Goal: Task Accomplishment & Management: Manage account settings

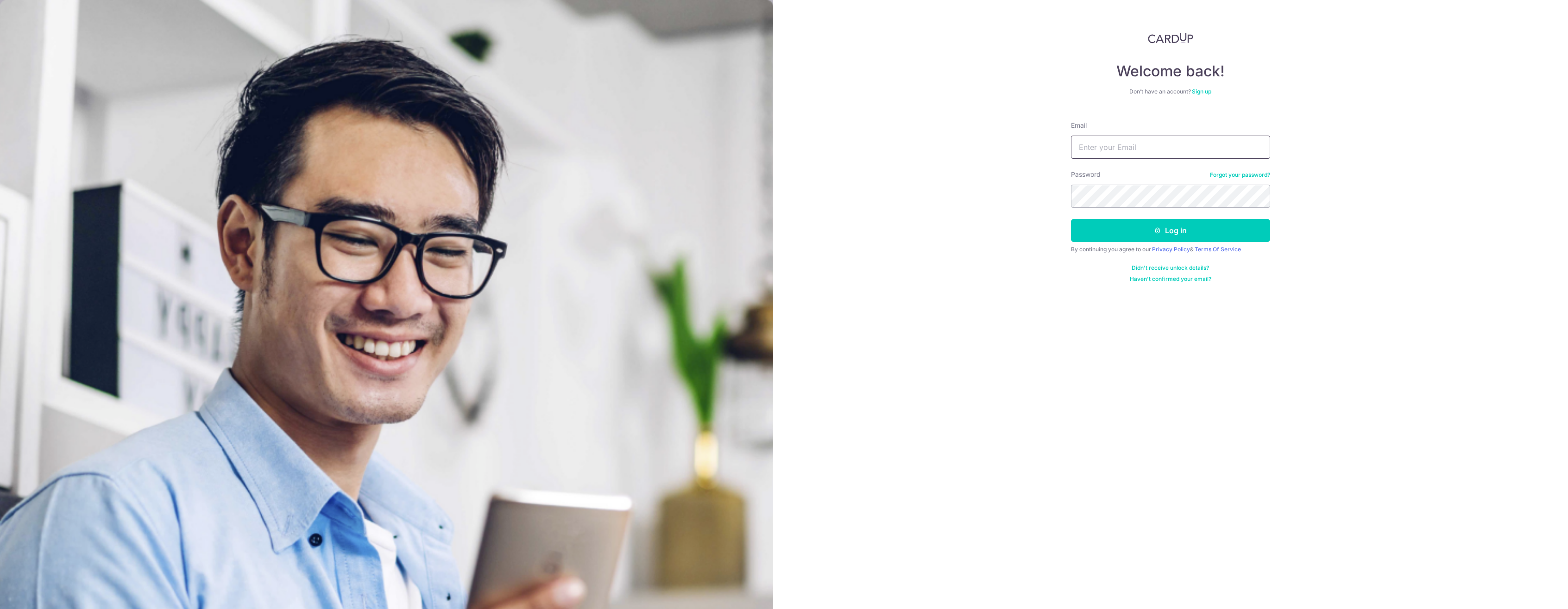
click at [1116, 143] on input "Email" at bounding box center [1170, 147] width 199 height 23
type input "chew.benjii@gmail.com"
click at [1197, 242] on form "Email chew.benjii@gmail.com Password Forgot your password? Log in By continuing…" at bounding box center [1170, 198] width 199 height 169
click at [1198, 235] on button "Log in" at bounding box center [1170, 231] width 199 height 23
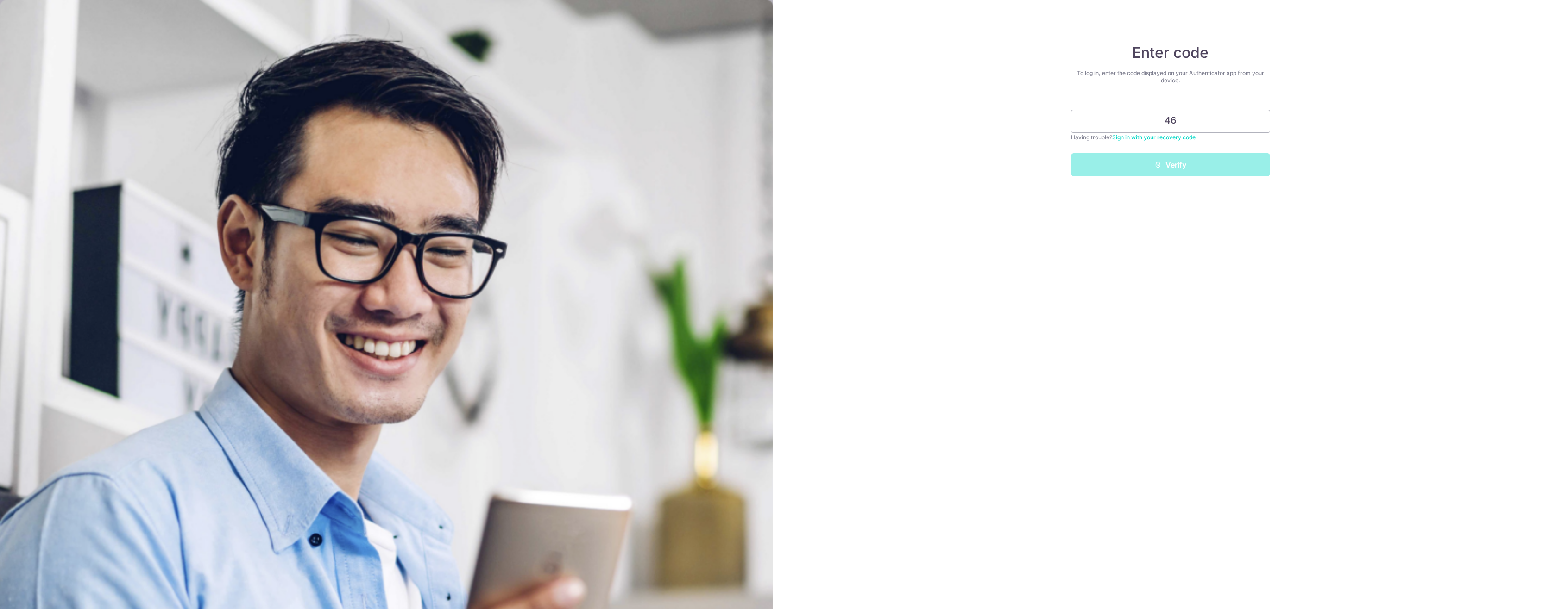
type input "4"
type input "449099"
click at [1178, 172] on button "Verify" at bounding box center [1170, 165] width 199 height 23
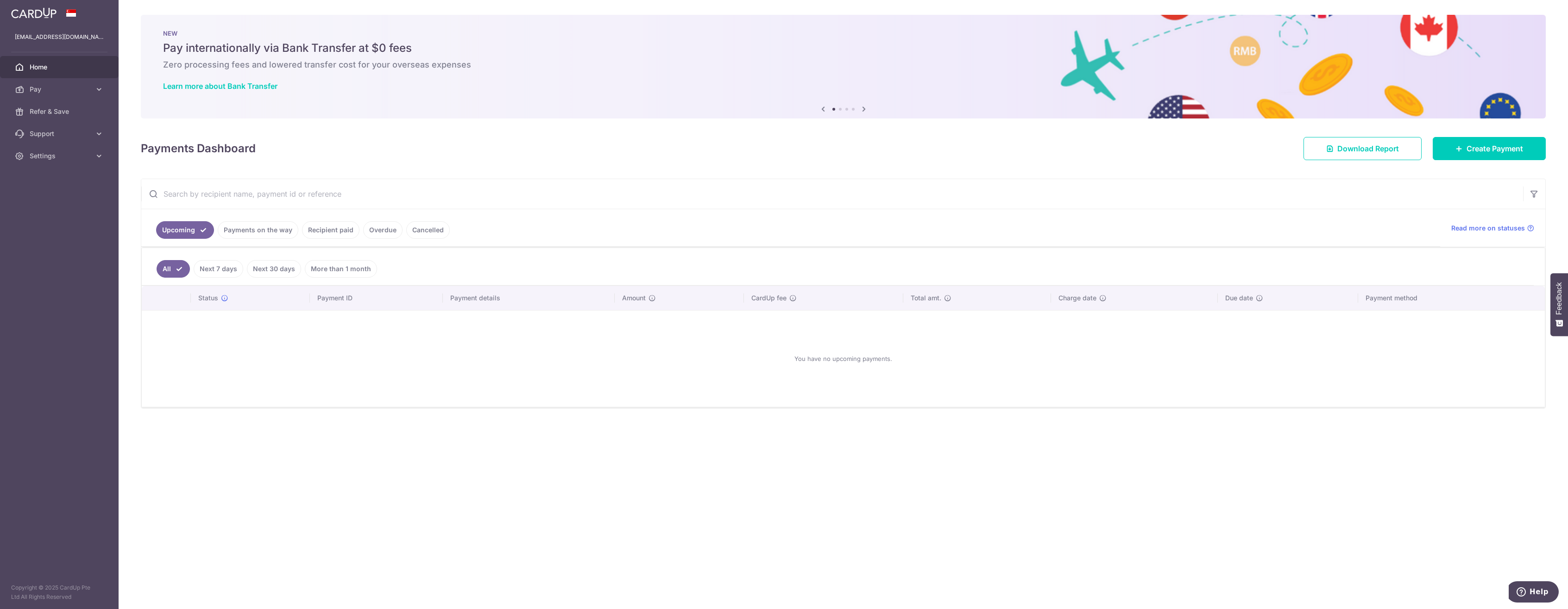
drag, startPoint x: 273, startPoint y: 227, endPoint x: 307, endPoint y: 229, distance: 34.1
click at [273, 227] on link "Payments on the way" at bounding box center [258, 230] width 80 height 18
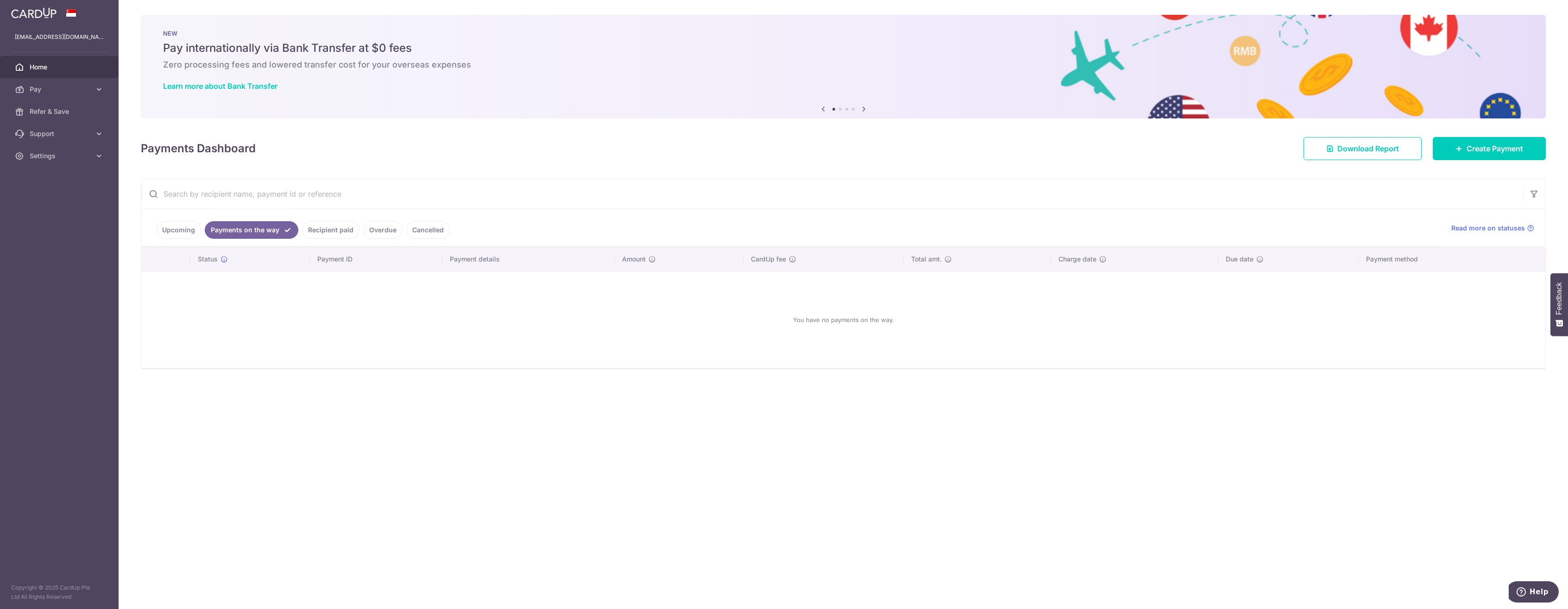
click at [336, 231] on link "Recipient paid" at bounding box center [331, 230] width 57 height 18
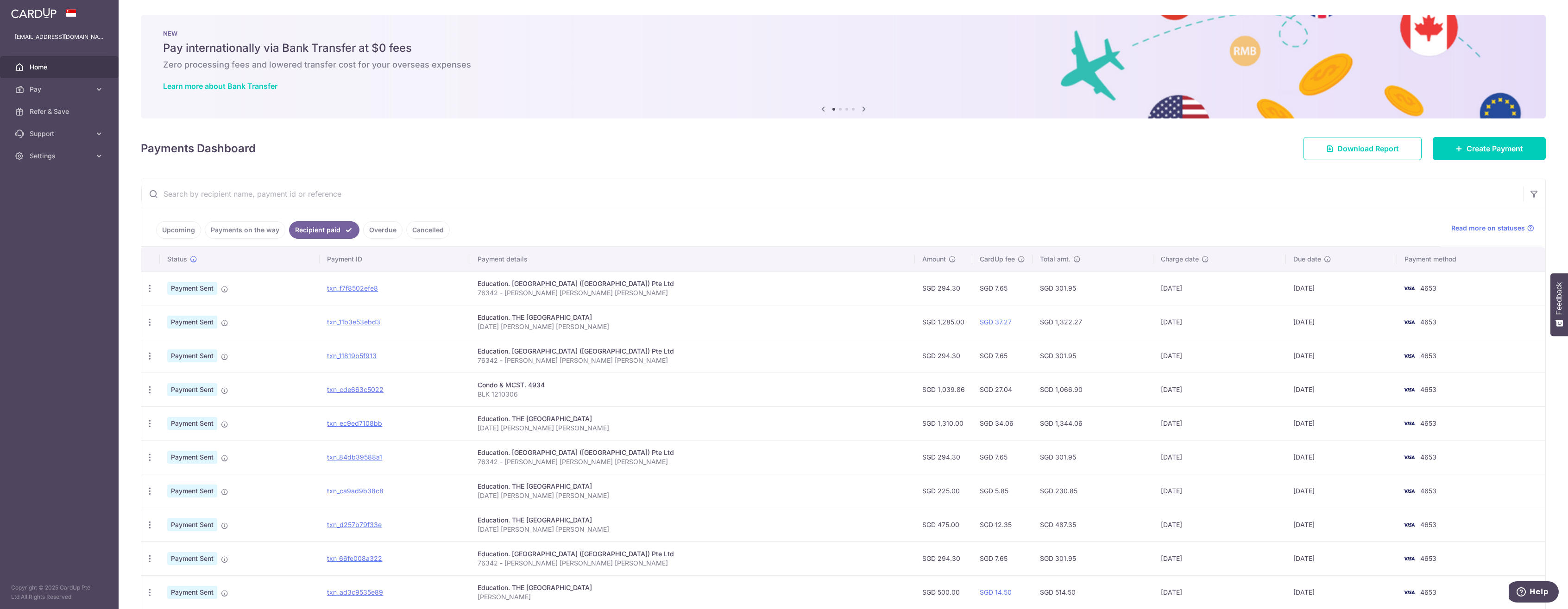
click at [176, 226] on link "Upcoming" at bounding box center [178, 230] width 45 height 18
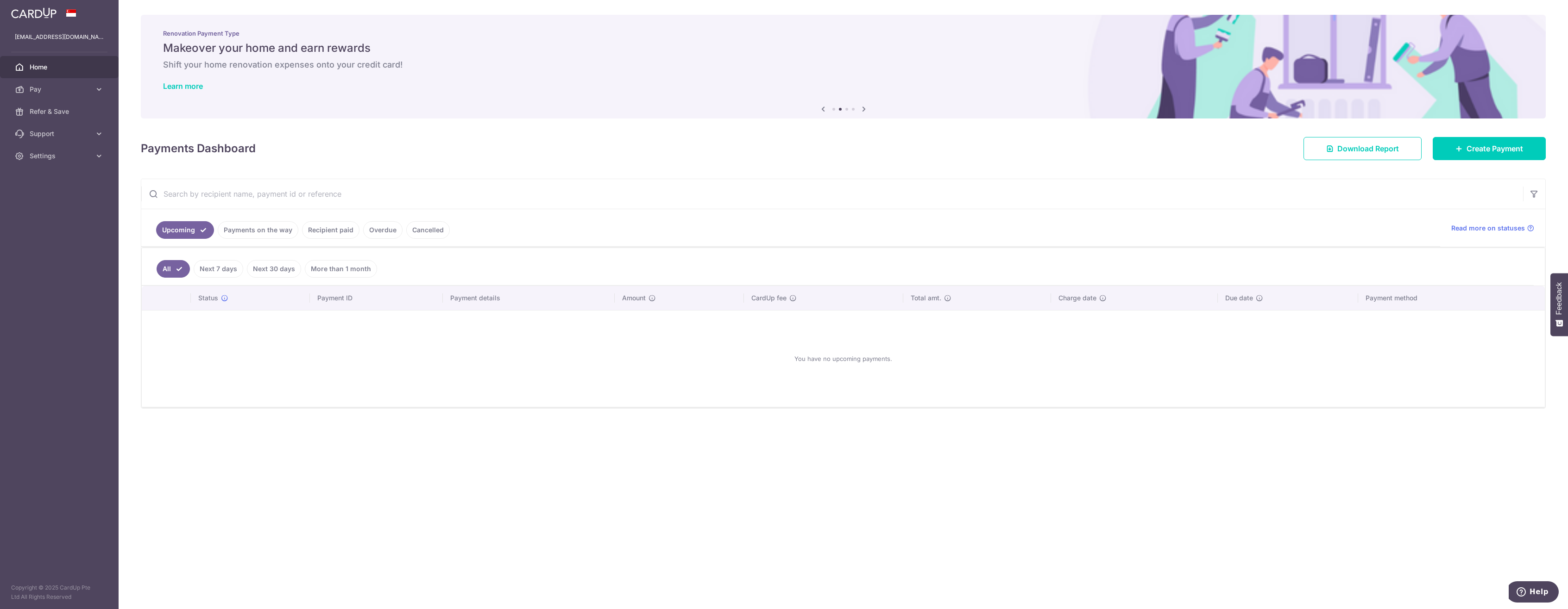
click at [210, 270] on link "Next 7 days" at bounding box center [218, 269] width 49 height 18
click at [285, 270] on link "Next 30 days" at bounding box center [274, 269] width 54 height 18
click at [340, 264] on link "More than 1 month" at bounding box center [341, 269] width 72 height 18
